Goal: Information Seeking & Learning: Learn about a topic

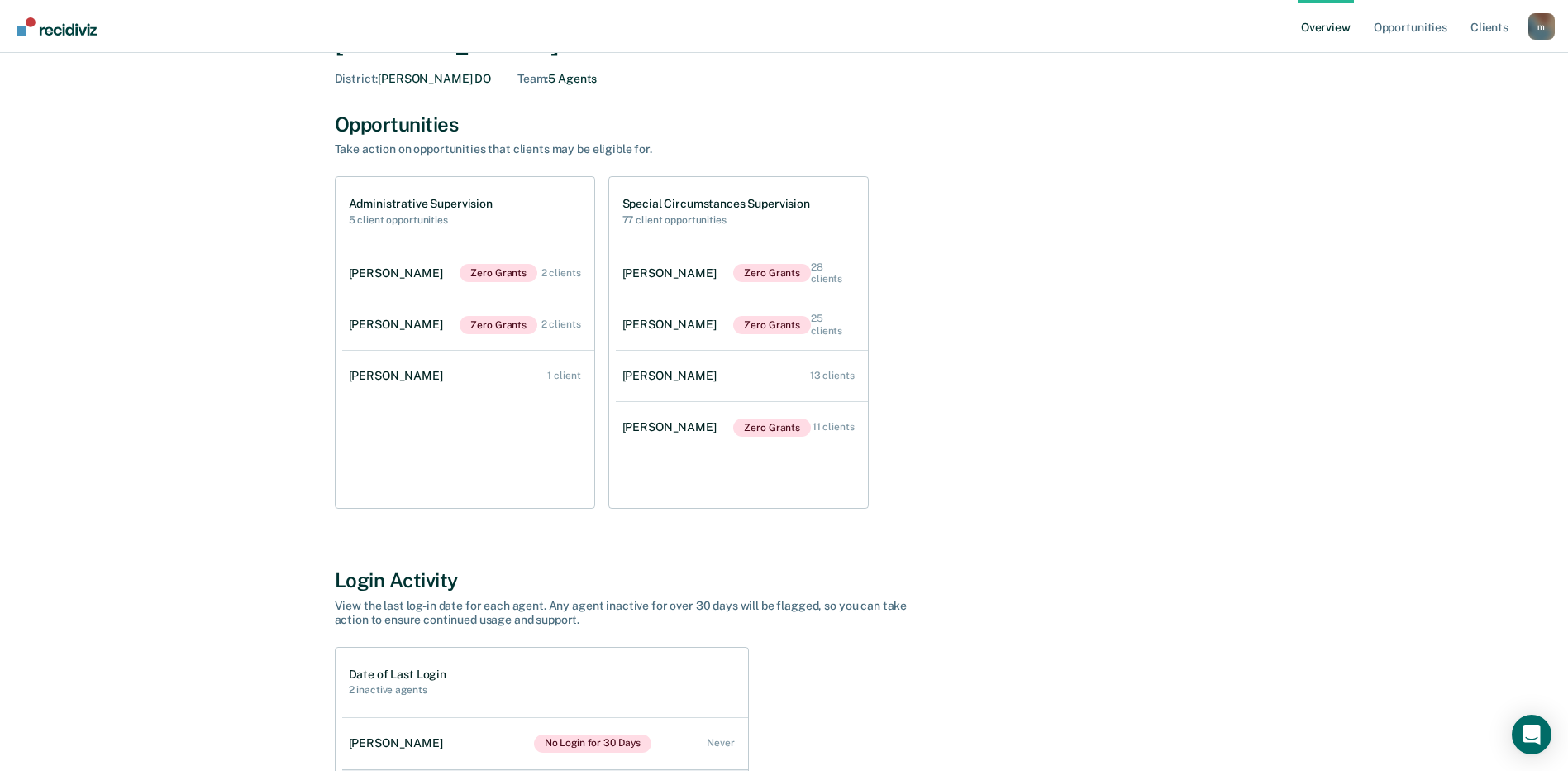
scroll to position [32, 0]
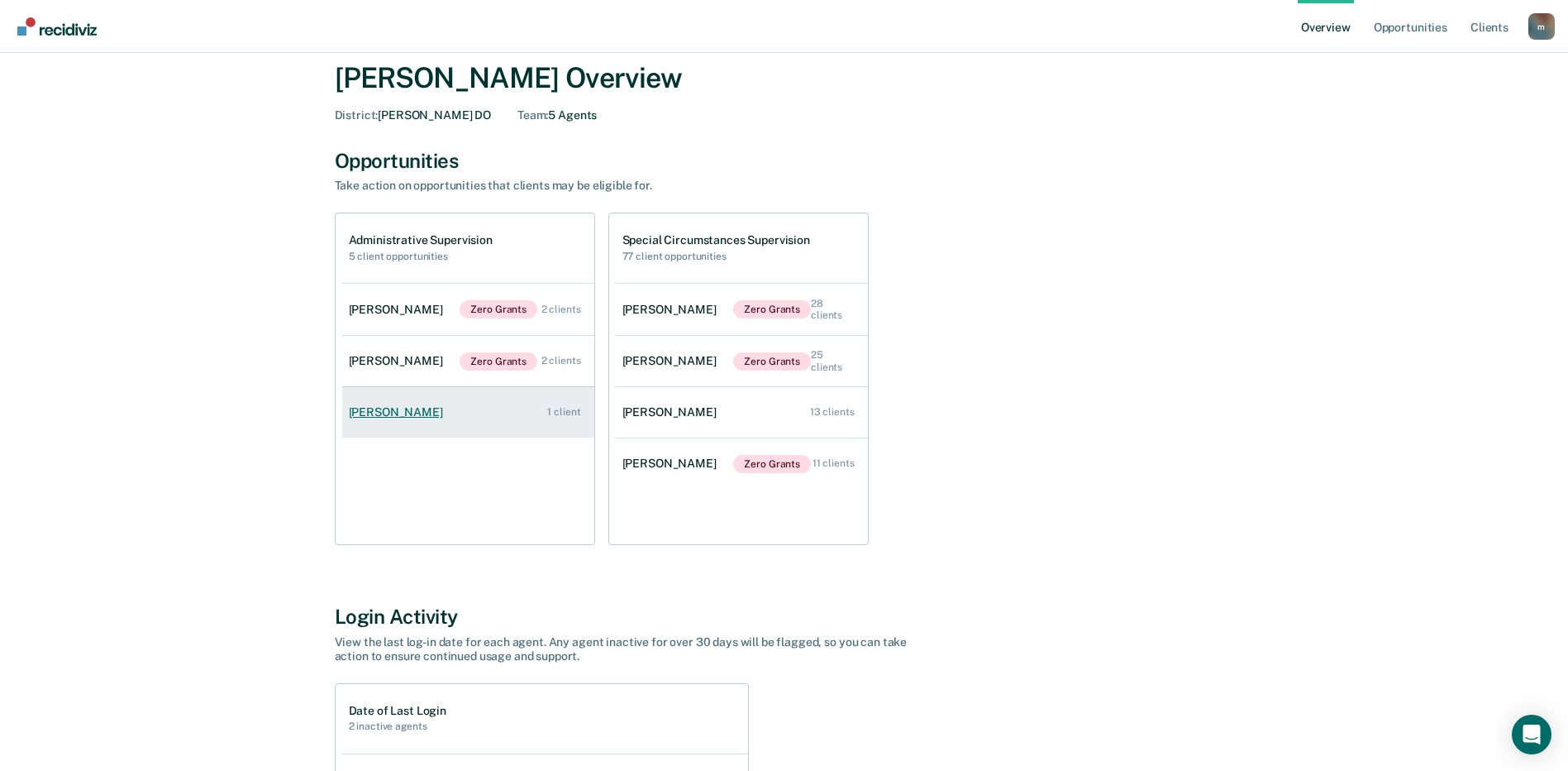
click at [418, 410] on div "[PERSON_NAME]" at bounding box center [400, 412] width 101 height 14
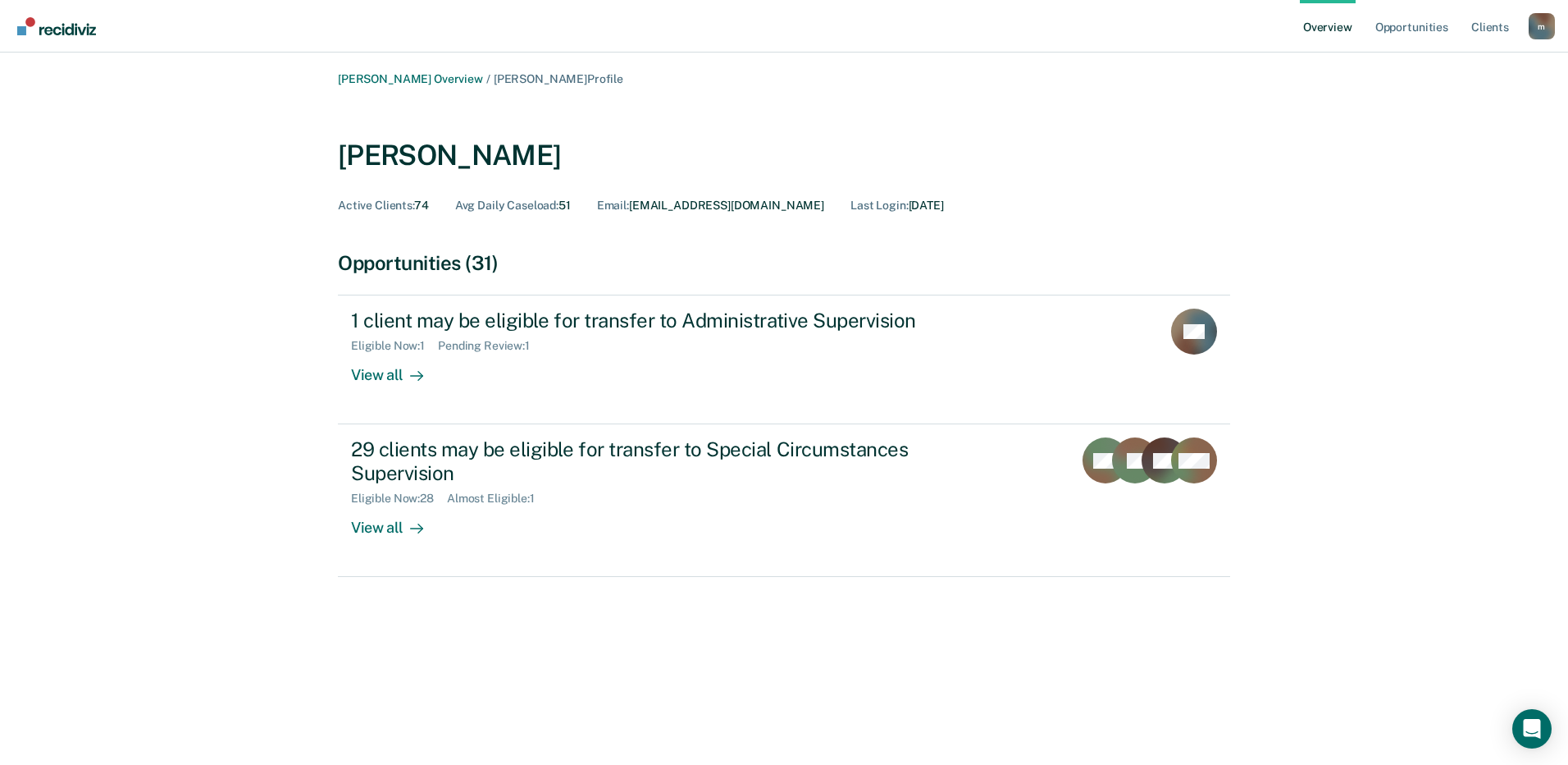
click at [189, 288] on div "[PERSON_NAME] Overview / [PERSON_NAME] Profile [PERSON_NAME] Active Clients : 7…" at bounding box center [783, 391] width 1529 height 640
